Goal: Complete application form

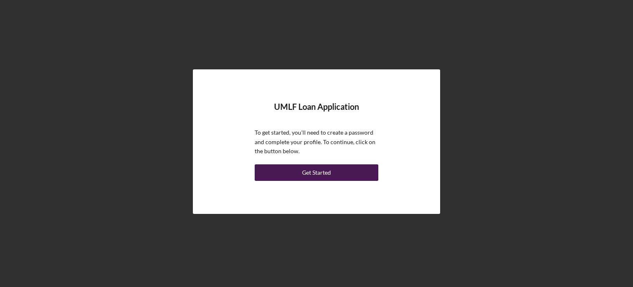
click at [315, 175] on div "Get Started" at bounding box center [316, 172] width 29 height 16
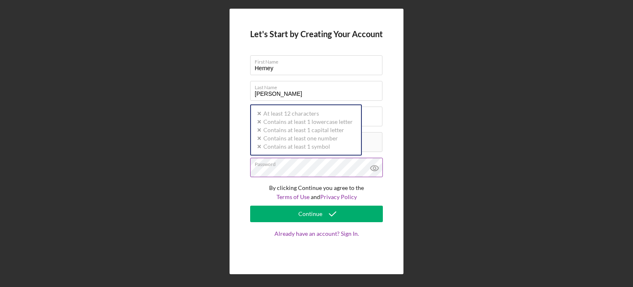
click at [287, 163] on div "Password Icon/icon-validation-no At least 12 characters Icon/icon-validation-no…" at bounding box center [316, 168] width 133 height 21
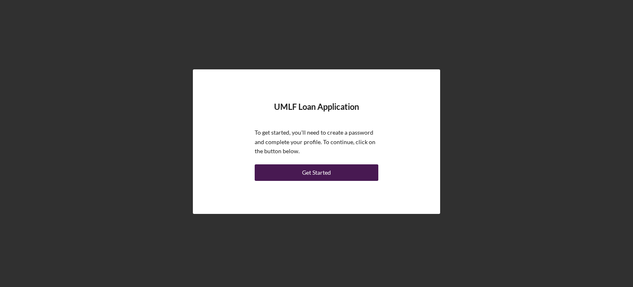
click at [335, 173] on button "Get Started" at bounding box center [317, 172] width 124 height 16
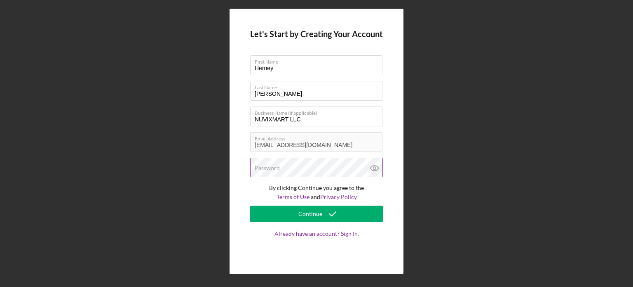
click at [273, 168] on label "Password" at bounding box center [267, 168] width 25 height 7
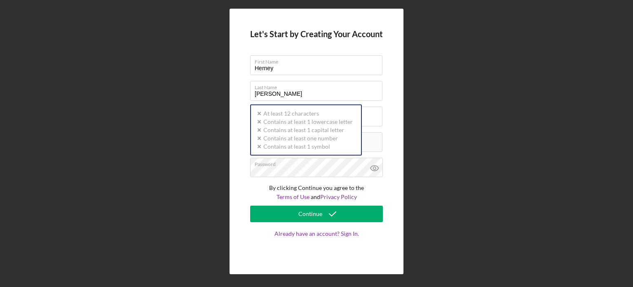
click at [180, 179] on div "Let's Start by Creating Your Account First Name Herney Last Name Ramirez Busine…" at bounding box center [316, 141] width 625 height 282
click at [265, 163] on div "Password Icon/icon-validation-no At least 12 characters Icon/icon-validation-no…" at bounding box center [316, 168] width 133 height 21
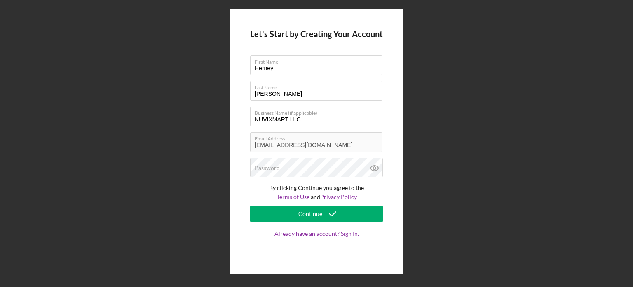
click at [160, 162] on div "Let's Start by Creating Your Account First Name Herney Last Name Ramirez Busine…" at bounding box center [316, 141] width 625 height 282
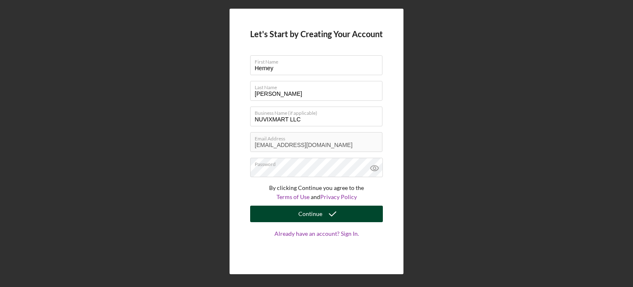
click at [318, 218] on div "Continue" at bounding box center [311, 213] width 24 height 16
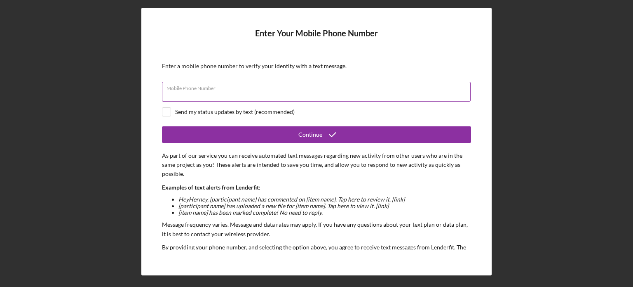
click at [235, 89] on div "Mobile Phone Number" at bounding box center [316, 92] width 309 height 21
type input "(801) 652-5998"
click at [164, 110] on input "checkbox" at bounding box center [166, 112] width 8 height 8
checkbox input "true"
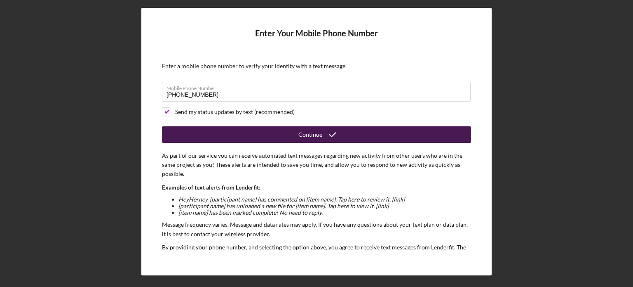
click at [307, 138] on div "Continue" at bounding box center [311, 134] width 24 height 16
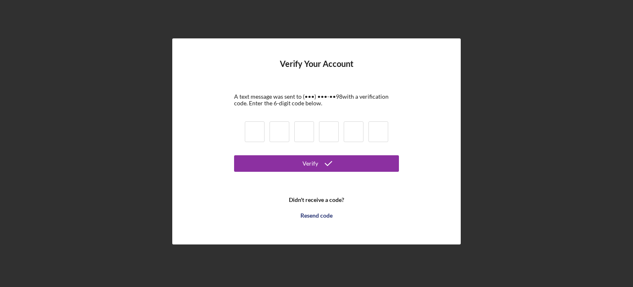
click at [256, 132] on input at bounding box center [255, 131] width 20 height 21
type input "2"
type input "1"
type input "2"
type input "3"
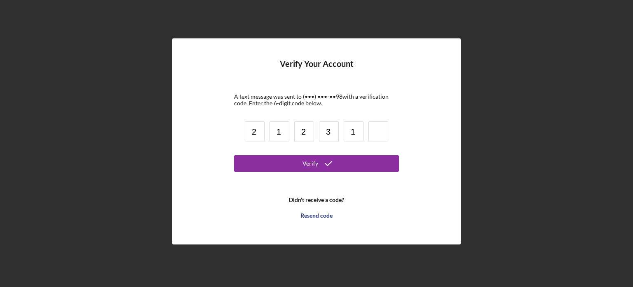
type input "1"
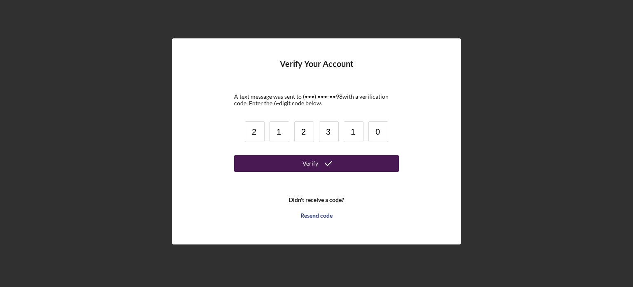
type input "0"
click at [298, 161] on button "Verify" at bounding box center [316, 163] width 165 height 16
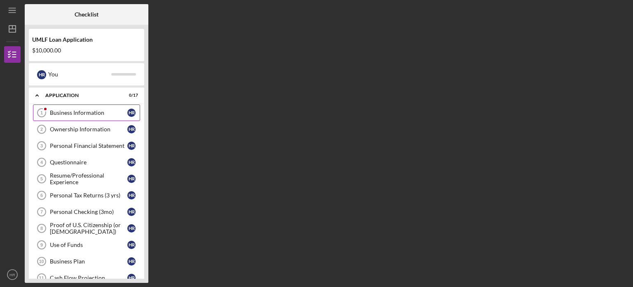
click at [48, 114] on icon "Business Information 1" at bounding box center [41, 112] width 21 height 21
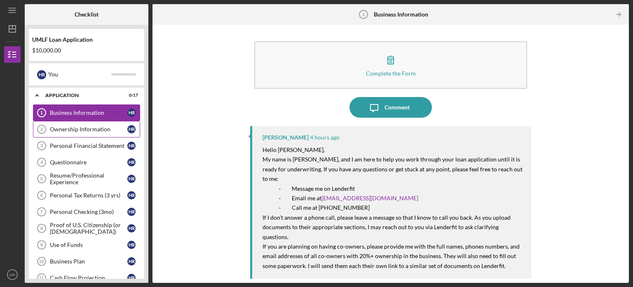
click at [60, 130] on div "Ownership Information" at bounding box center [89, 129] width 78 height 7
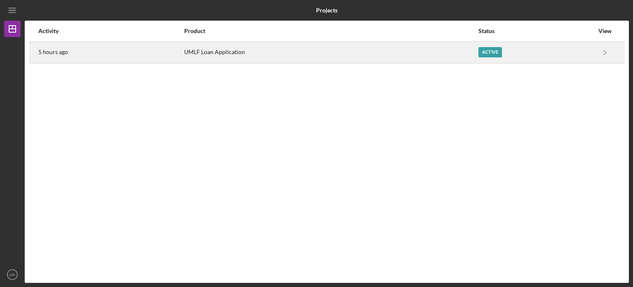
click at [220, 54] on div "UMLF Loan Application" at bounding box center [330, 52] width 293 height 21
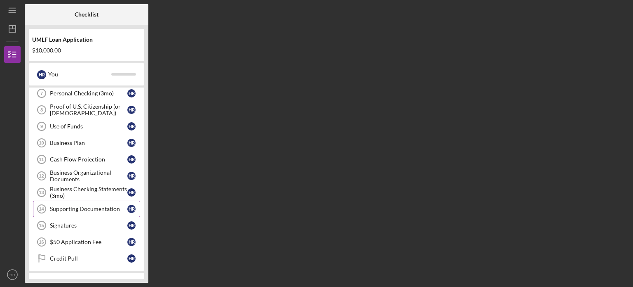
scroll to position [40, 0]
